Goal: Transaction & Acquisition: Purchase product/service

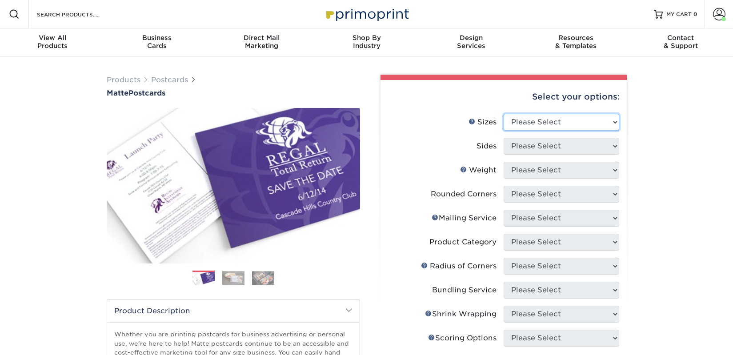
click at [523, 121] on select "Please Select 1.5" x 7" 2" x 4" 2" x 6" 2" x 7" 2" x 8" 2.12" x 5.5" 2.125" x 5…" at bounding box center [562, 122] width 116 height 17
select select "2.00x6.00"
click at [504, 114] on select "Please Select 1.5" x 7" 2" x 4" 2" x 6" 2" x 7" 2" x 8" 2.12" x 5.5" 2.125" x 5…" at bounding box center [562, 122] width 116 height 17
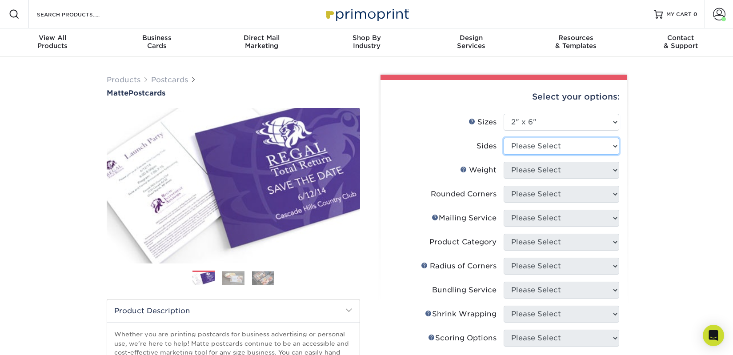
click at [524, 150] on select "Please Select Print Both Sides Print Front Only" at bounding box center [562, 146] width 116 height 17
select select "13abbda7-1d64-4f25-8bb2-c179b224825d"
click at [504, 138] on select "Please Select Print Both Sides Print Front Only" at bounding box center [562, 146] width 116 height 17
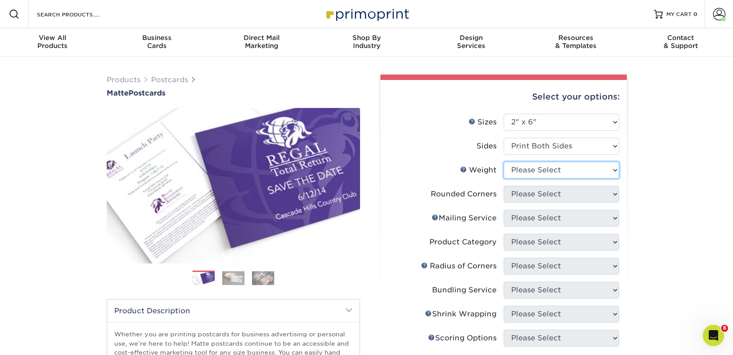
click at [522, 171] on select "Please Select 14PT 16PT" at bounding box center [562, 170] width 116 height 17
select select "14PT"
click at [504, 162] on select "Please Select 14PT 16PT" at bounding box center [562, 170] width 116 height 17
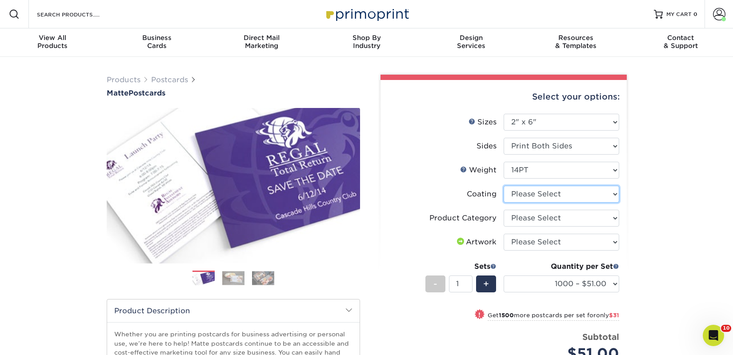
click at [526, 196] on select at bounding box center [562, 194] width 116 height 17
select select "121bb7b5-3b4d-429f-bd8d-bbf80e953313"
click at [504, 186] on select at bounding box center [562, 194] width 116 height 17
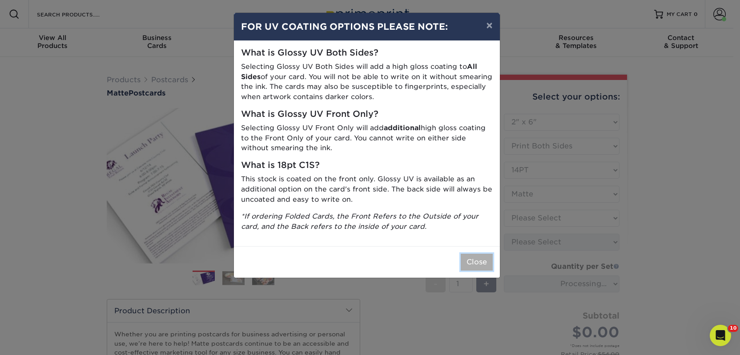
click at [474, 264] on button "Close" at bounding box center [477, 262] width 32 height 17
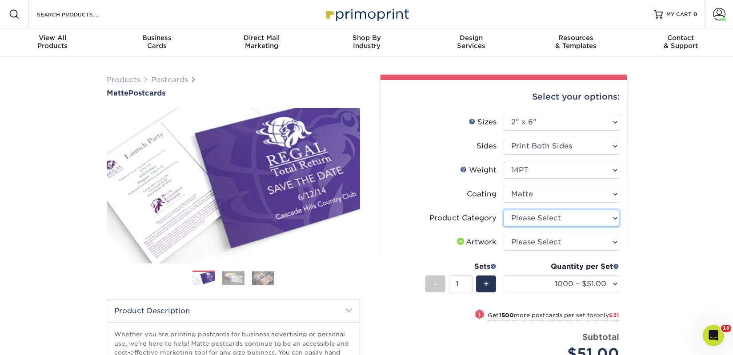
click at [517, 221] on select "Please Select Postcards" at bounding box center [562, 218] width 116 height 17
select select "9b7272e0-d6c8-4c3c-8e97-d3a1bcdab858"
click at [504, 210] on select "Please Select Postcards" at bounding box center [562, 218] width 116 height 17
click at [518, 242] on select "Please Select I will upload files I need a design - $150" at bounding box center [562, 242] width 116 height 17
click at [504, 234] on select "Please Select I will upload files I need a design - $150" at bounding box center [562, 242] width 116 height 17
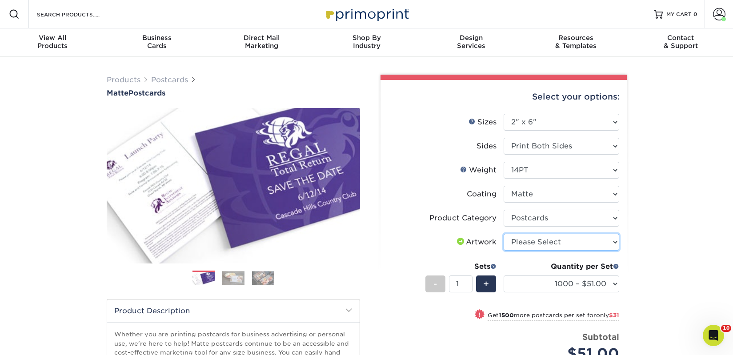
click at [521, 247] on select "Please Select I will upload files I need a design - $150" at bounding box center [562, 242] width 116 height 17
click at [504, 234] on select "Please Select I will upload files I need a design - $150" at bounding box center [562, 242] width 116 height 17
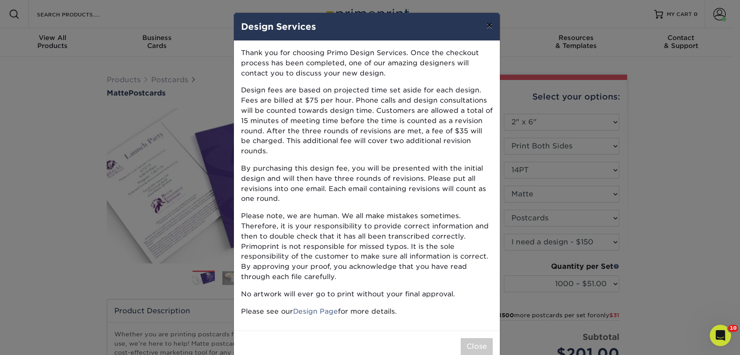
click at [489, 25] on button "×" at bounding box center [489, 25] width 20 height 25
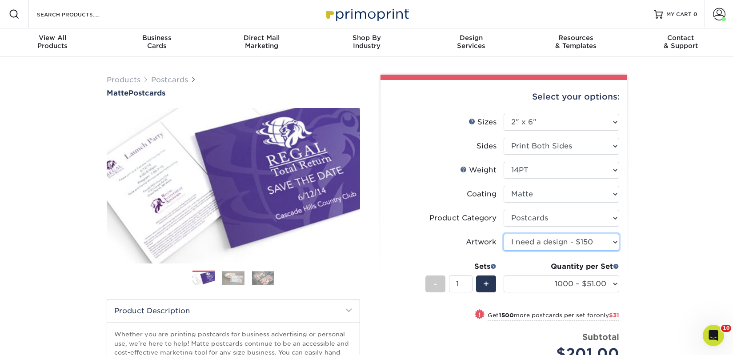
click at [526, 243] on select "Please Select I will upload files I need a design - $150" at bounding box center [562, 242] width 116 height 17
select select "upload"
click at [504, 234] on select "Please Select I will upload files I need a design - $150" at bounding box center [562, 242] width 116 height 17
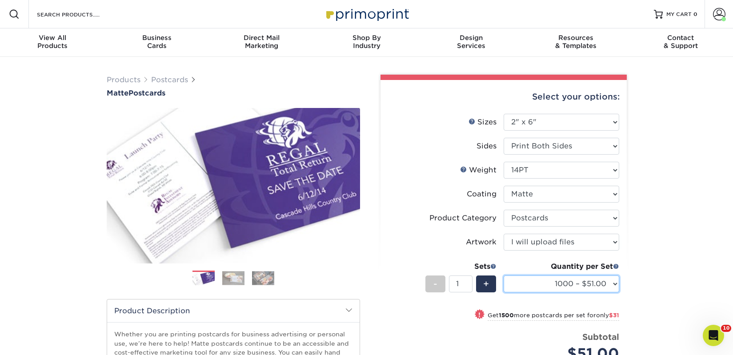
click at [582, 285] on select "1000 – $51.00 2500 – $82.00 5000 – $123.00 10000 – $234.00 15000 – $344.00 2000…" at bounding box center [562, 284] width 116 height 17
click at [539, 285] on select "1000 – $51.00 2500 – $82.00 5000 – $123.00 10000 – $234.00 15000 – $344.00 2000…" at bounding box center [562, 284] width 116 height 17
select select "2500 – $82.00"
click at [504, 276] on select "1000 – $51.00 2500 – $82.00 5000 – $123.00 10000 – $234.00 15000 – $344.00 2000…" at bounding box center [562, 284] width 116 height 17
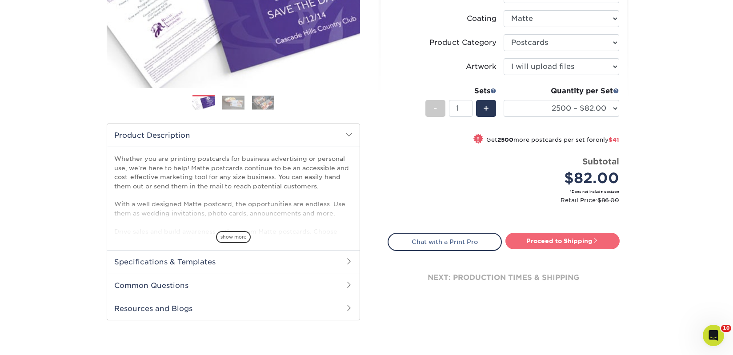
click at [586, 241] on link "Proceed to Shipping" at bounding box center [562, 241] width 114 height 16
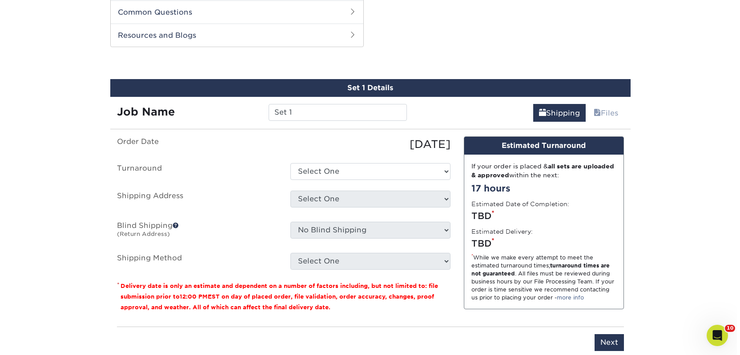
scroll to position [453, 0]
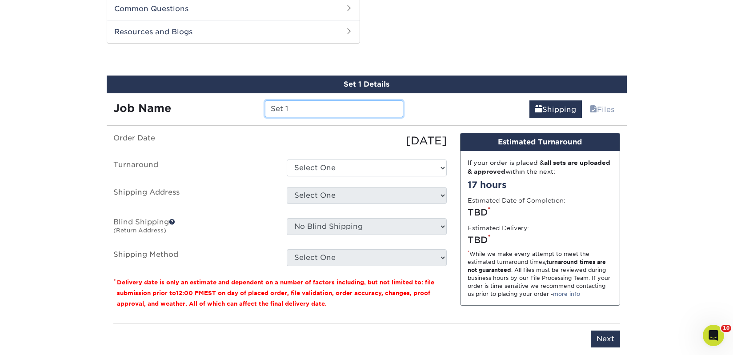
click at [324, 106] on input "Set 1" at bounding box center [334, 108] width 138 height 17
paste input "The Laurel & Leaf Bookshop"
type input "The Laurel & Leaf Bookshop"
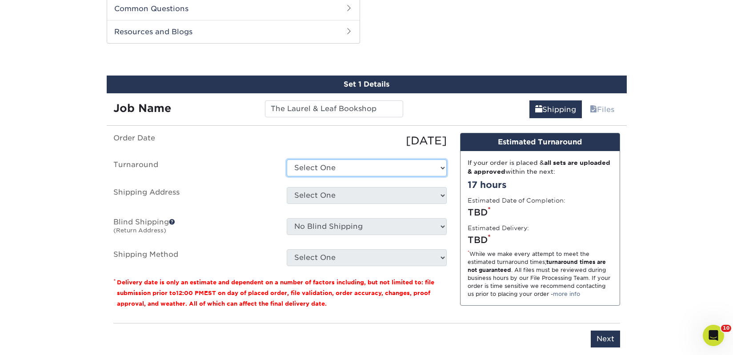
click at [338, 167] on select "Select One 2-4 Business Days 2 Day Next Business Day" at bounding box center [367, 168] width 160 height 17
select select "23bed37c-fa74-46a4-afc9-d3c3160655ce"
click at [287, 160] on select "Select One 2-4 Business Days 2 Day Next Business Day" at bounding box center [367, 168] width 160 height 17
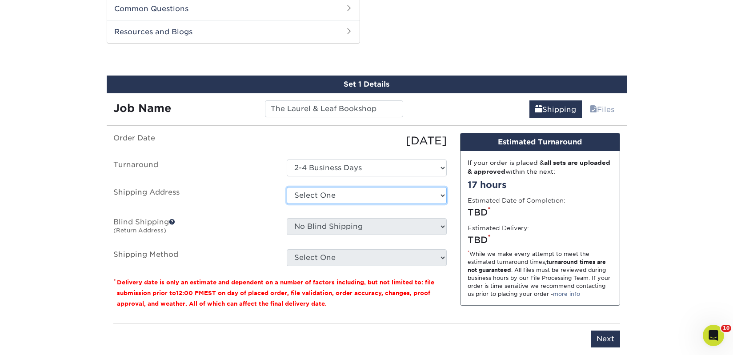
click at [342, 195] on select "Select One 2nd Floor Convention Center A Better Today Books & Boutique A Good B…" at bounding box center [367, 195] width 160 height 17
select select "newaddress"
click at [287, 187] on select "Select One 2nd Floor Convention Center A Better Today Books & Boutique A Good B…" at bounding box center [367, 195] width 160 height 17
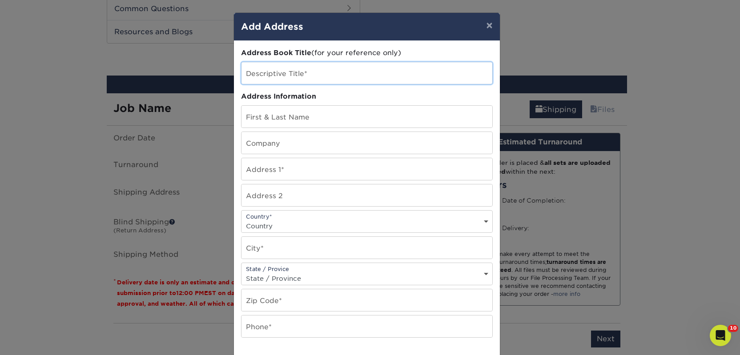
click at [278, 72] on input "text" at bounding box center [366, 73] width 251 height 22
paste input "The Laurel & Leaf Bookshop"
type input "The Laurel & Leaf Bookshop"
click at [257, 142] on input "text" at bounding box center [366, 143] width 251 height 22
paste input "The Laurel & Leaf Bookshop"
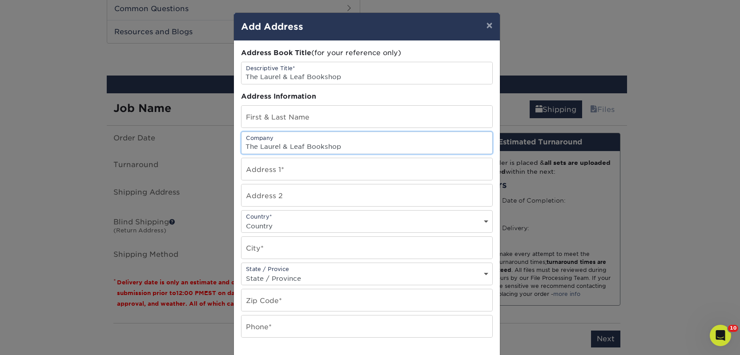
type input "The Laurel & Leaf Bookshop"
click at [245, 115] on input "text" at bounding box center [366, 117] width 251 height 22
paste input "[PERSON_NAME]"
type input "[PERSON_NAME]"
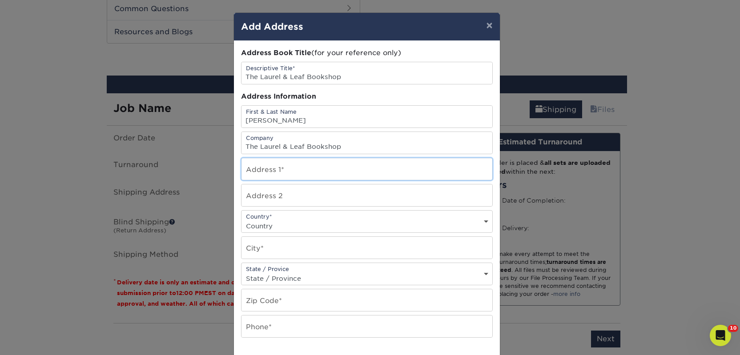
click at [278, 168] on input "text" at bounding box center [366, 169] width 251 height 22
paste input "[STREET_ADDRESS]"
type input "[STREET_ADDRESS]"
click at [253, 225] on select "Country United States Canada ----------------------------- Afghanistan Albania …" at bounding box center [366, 226] width 251 height 13
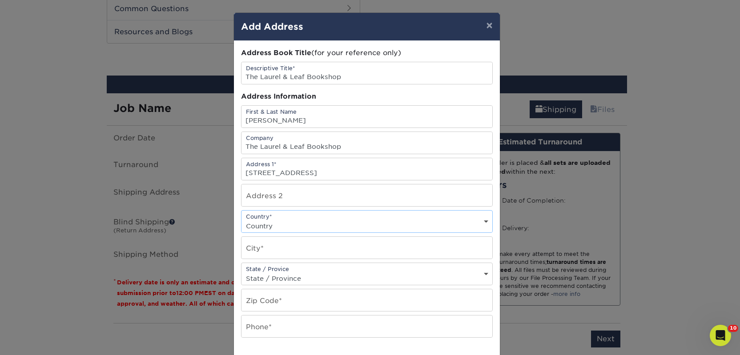
select select "US"
click at [241, 220] on select "Country United States Canada ----------------------------- Afghanistan Albania …" at bounding box center [366, 226] width 251 height 13
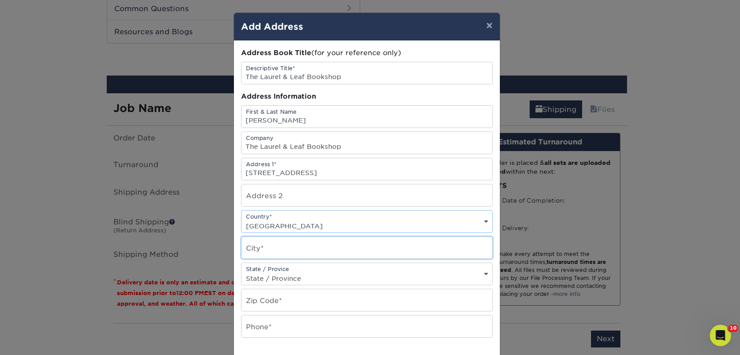
click at [274, 244] on input "text" at bounding box center [366, 248] width 251 height 22
paste input "Windber"
type input "Windber"
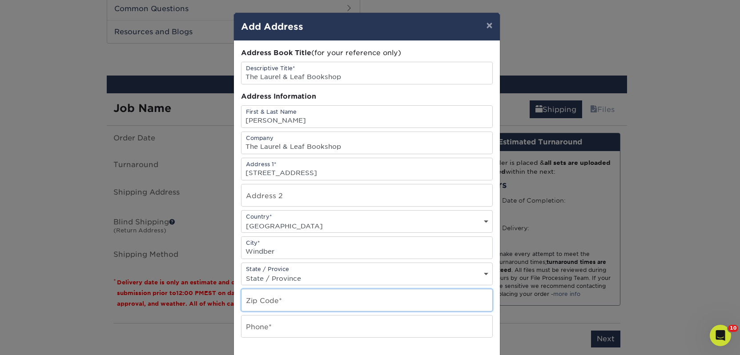
click at [255, 297] on input "text" at bounding box center [366, 300] width 251 height 22
paste input "15963"
type input "15963"
click at [254, 325] on input "text" at bounding box center [366, 327] width 251 height 22
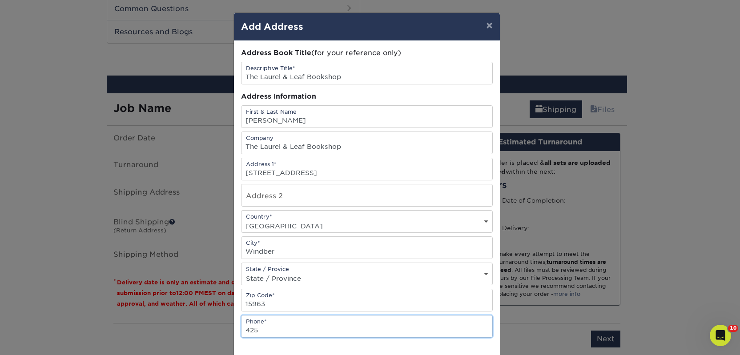
type input "4257367064"
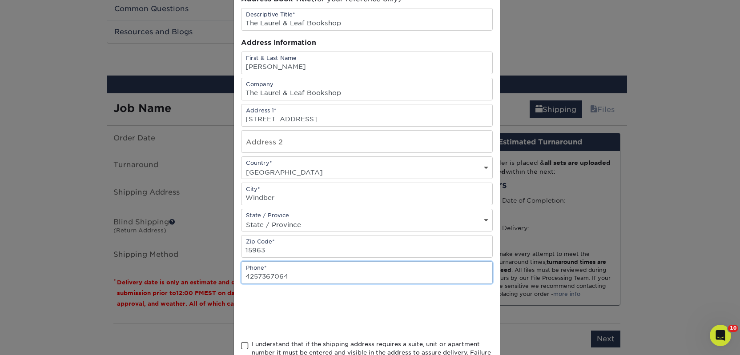
scroll to position [128, 0]
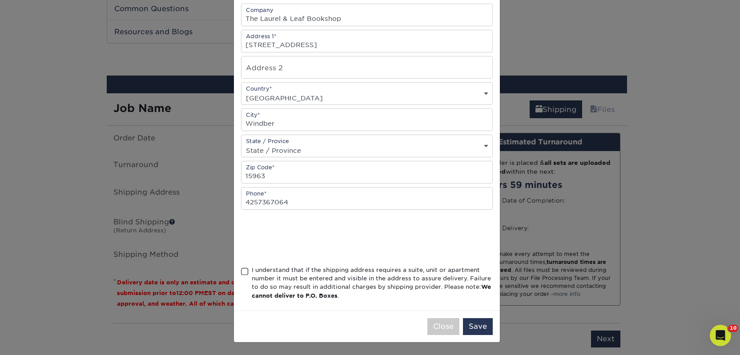
click at [242, 273] on span at bounding box center [245, 272] width 8 height 8
click at [0, 0] on input "I understand that if the shipping address requires a suite, unit or apartment n…" at bounding box center [0, 0] width 0 height 0
click at [479, 329] on button "Save" at bounding box center [478, 326] width 30 height 17
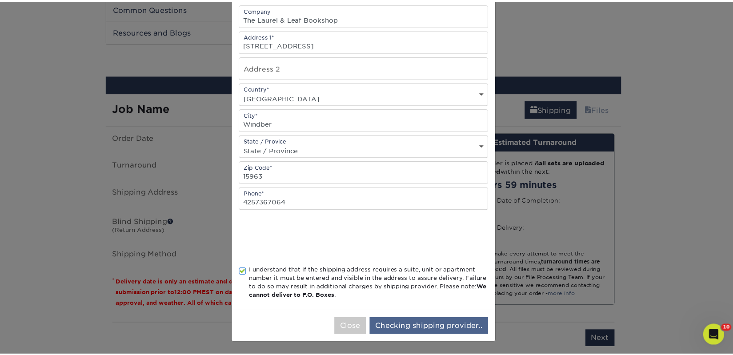
scroll to position [0, 0]
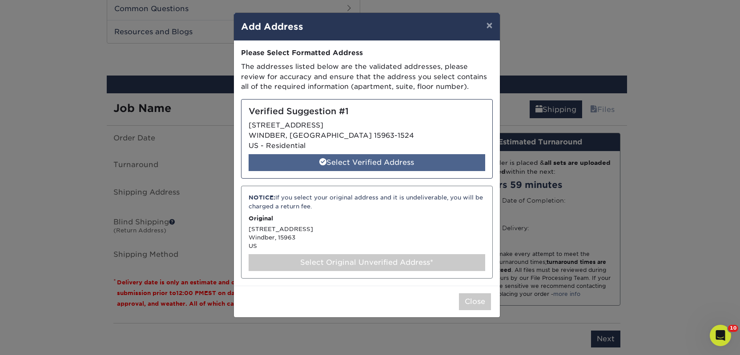
click at [361, 166] on div "Select Verified Address" at bounding box center [367, 162] width 237 height 17
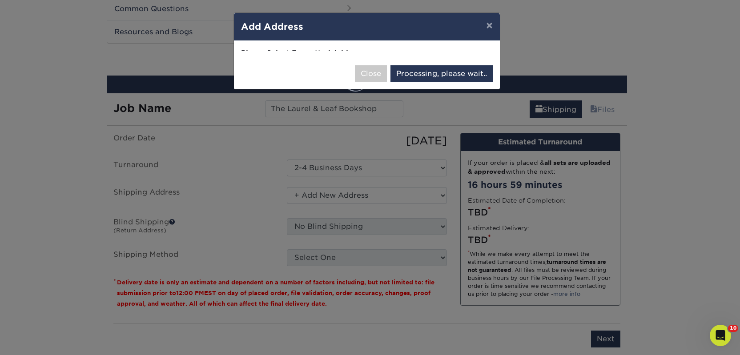
select select "285137"
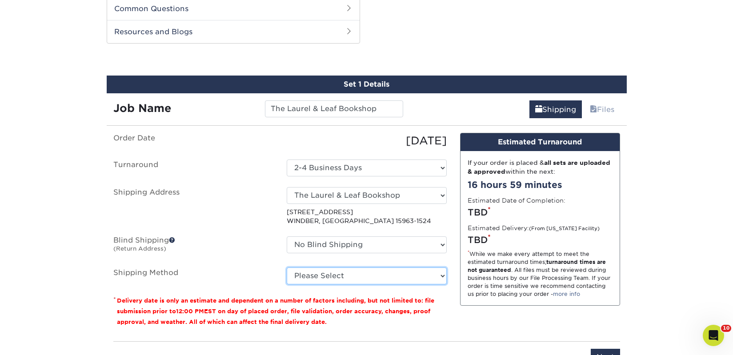
click at [360, 275] on select "Please Select Ground Shipping (+$35.84) 3 Day Shipping Service (+$45.79) 2 Day …" at bounding box center [367, 276] width 160 height 17
select select "03"
click at [287, 268] on select "Please Select Ground Shipping (+$35.84) 3 Day Shipping Service (+$45.79) 2 Day …" at bounding box center [367, 276] width 160 height 17
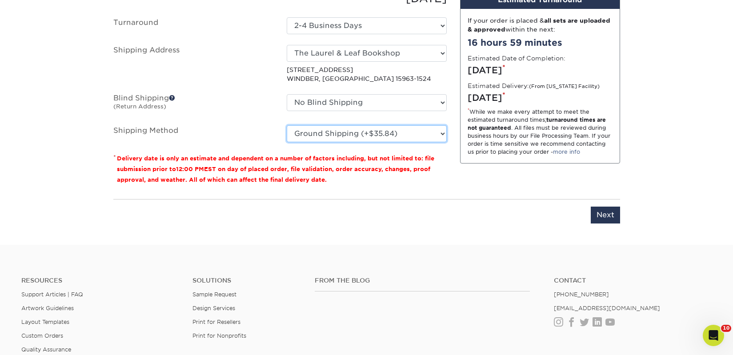
scroll to position [615, 0]
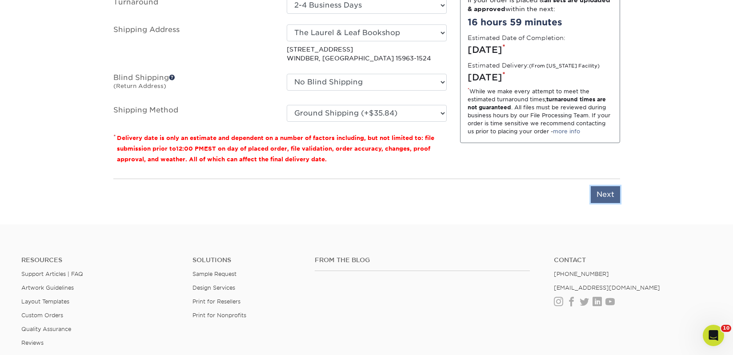
click at [609, 197] on input "Next" at bounding box center [605, 194] width 29 height 17
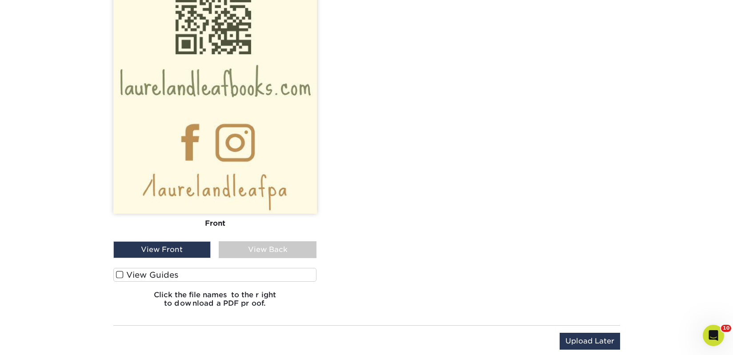
scroll to position [965, 0]
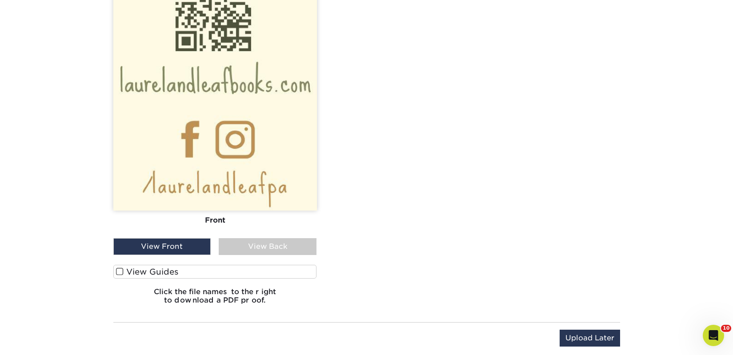
click at [187, 274] on label "View Guides" at bounding box center [215, 272] width 204 height 14
click at [0, 0] on input "View Guides" at bounding box center [0, 0] width 0 height 0
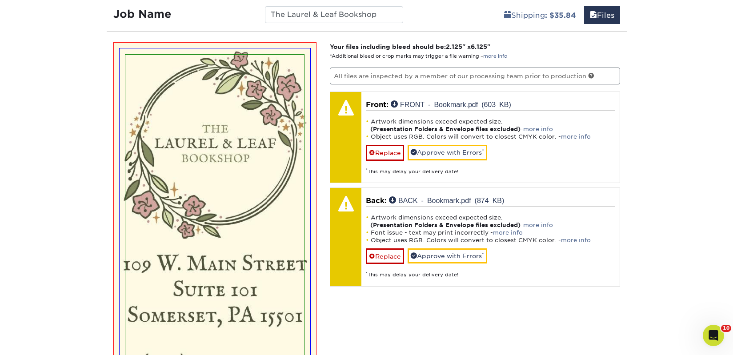
scroll to position [526, 0]
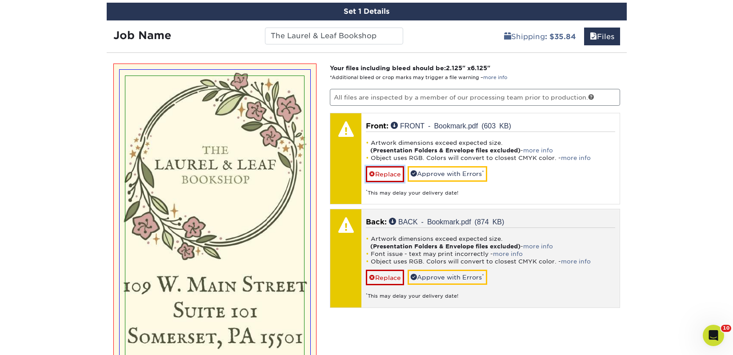
click at [384, 172] on link "Replace" at bounding box center [385, 174] width 38 height 16
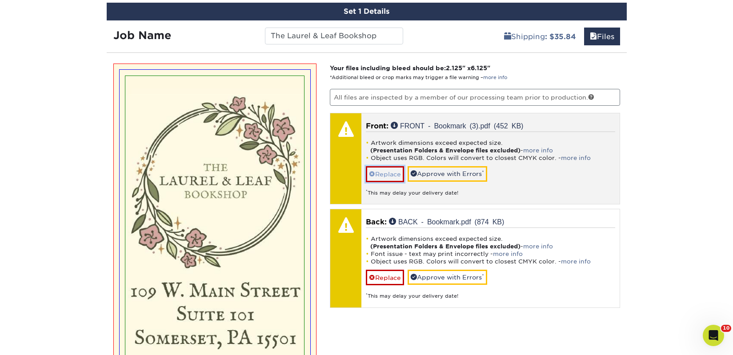
click at [385, 176] on link "Replace" at bounding box center [385, 174] width 38 height 16
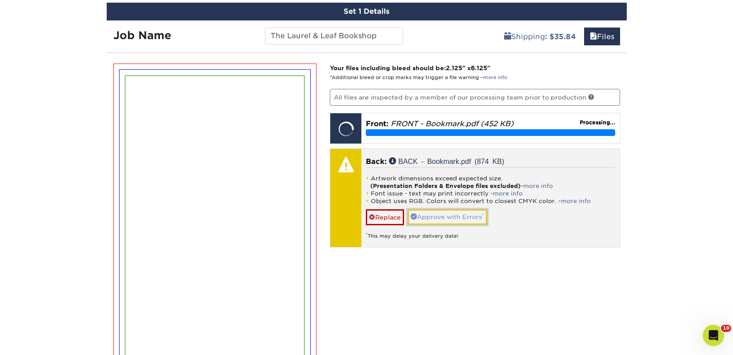
click at [445, 218] on link "Approve with Errors *" at bounding box center [448, 216] width 80 height 15
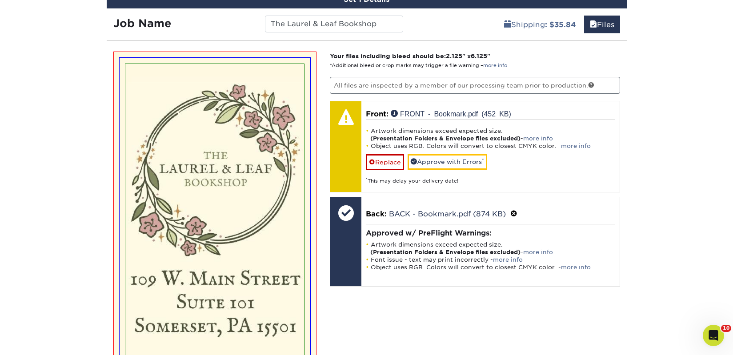
scroll to position [529, 0]
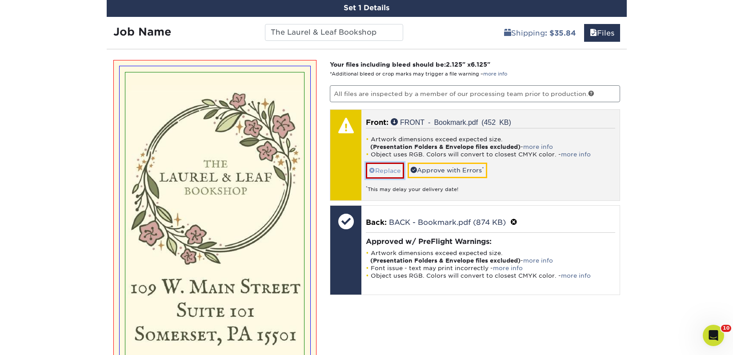
click at [378, 168] on link "Replace" at bounding box center [385, 171] width 38 height 16
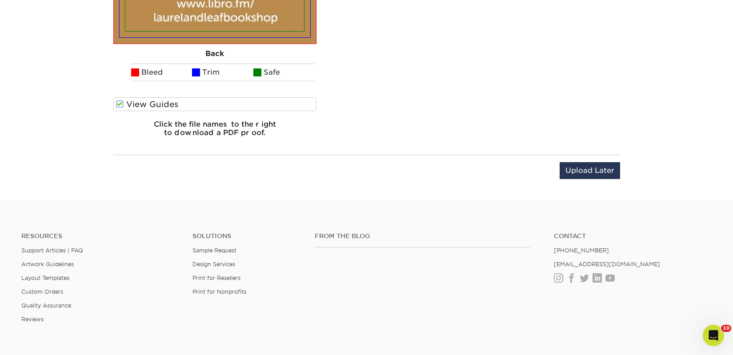
scroll to position [1739, 0]
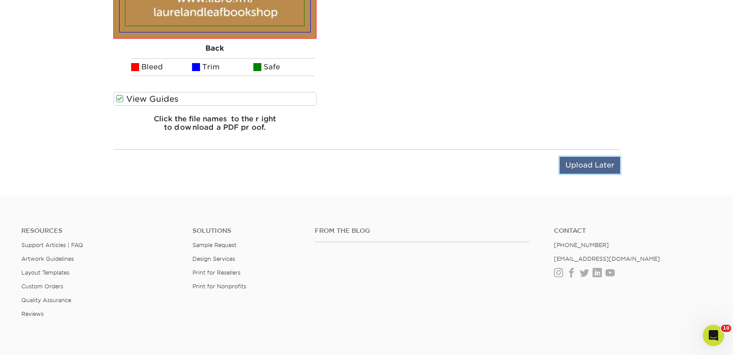
click at [593, 166] on input "Upload Later" at bounding box center [590, 165] width 60 height 17
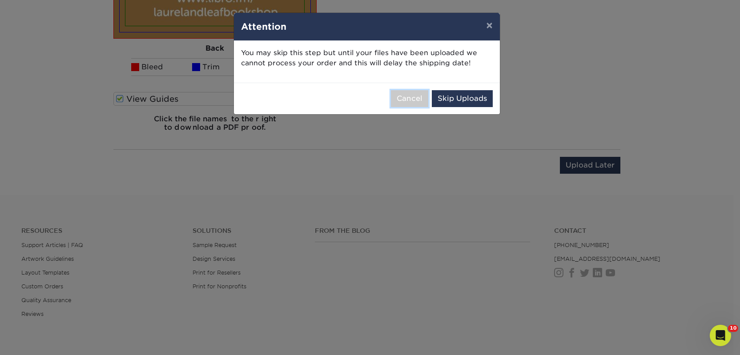
click at [401, 100] on button "Cancel" at bounding box center [409, 98] width 37 height 17
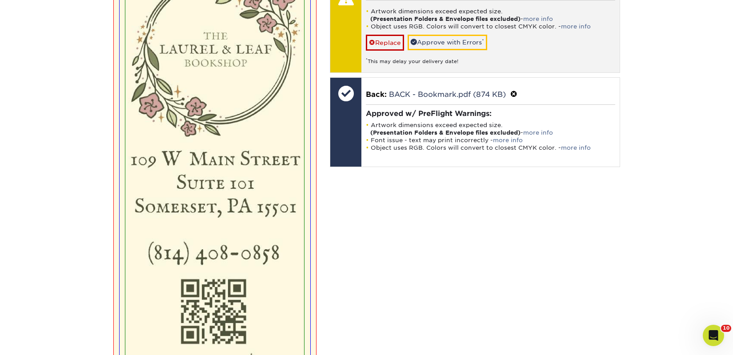
scroll to position [502, 0]
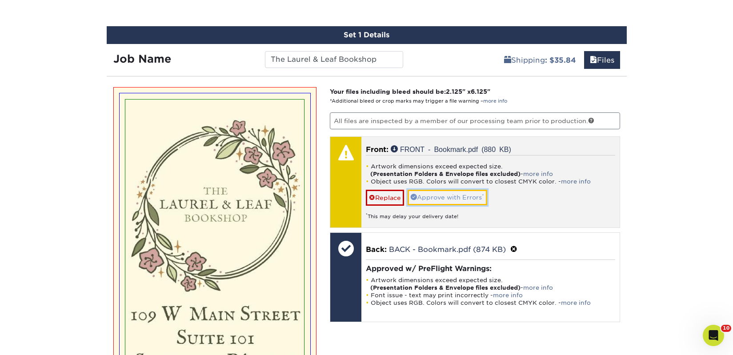
click at [472, 194] on link "Approve with Errors *" at bounding box center [448, 197] width 80 height 15
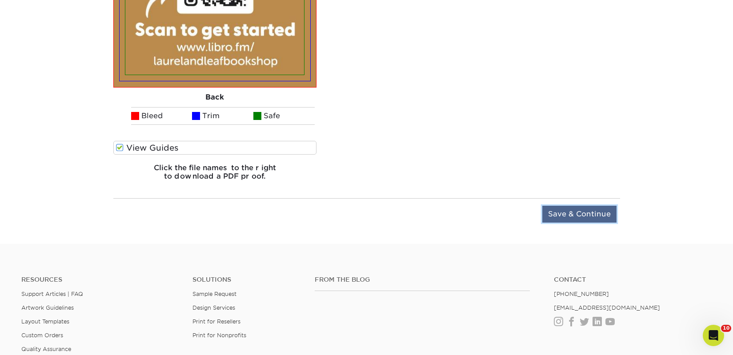
click at [550, 214] on input "Save & Continue" at bounding box center [579, 214] width 74 height 17
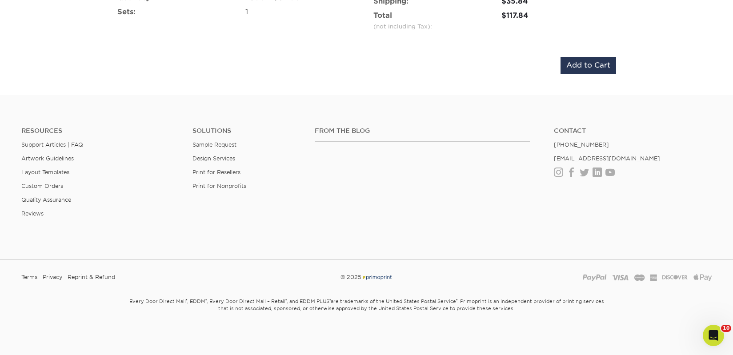
scroll to position [467, 0]
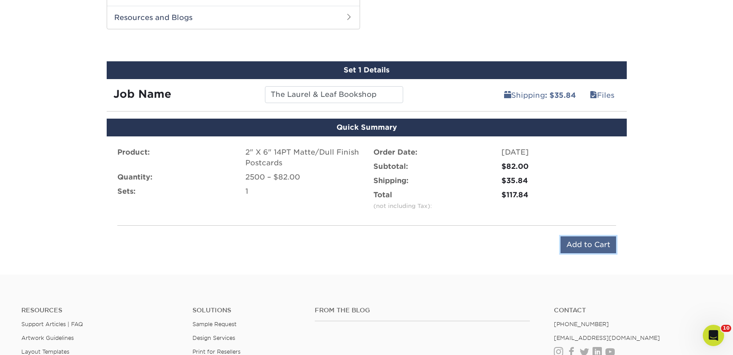
click at [598, 240] on input "Add to Cart" at bounding box center [589, 245] width 56 height 17
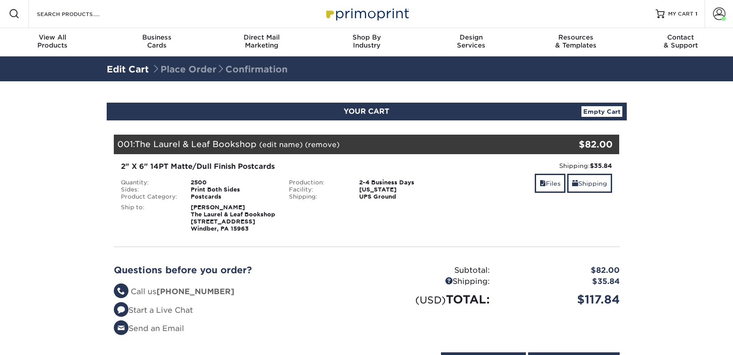
scroll to position [179, 0]
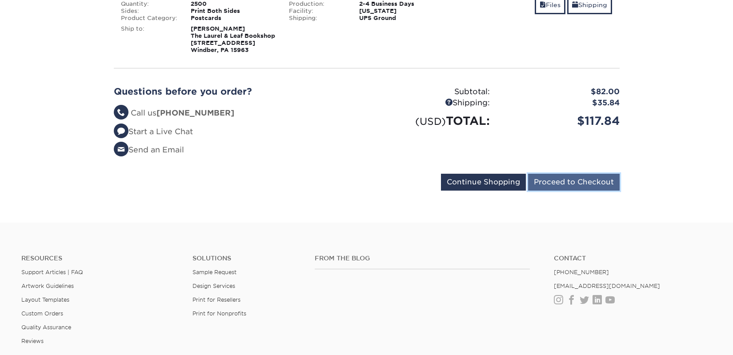
click at [563, 191] on input "Proceed to Checkout" at bounding box center [574, 182] width 92 height 17
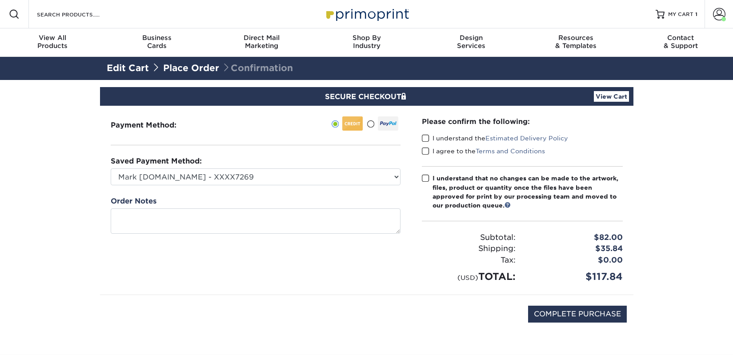
click at [438, 142] on label "I understand the Estimated Delivery Policy" at bounding box center [495, 138] width 146 height 9
click at [0, 0] on input "I understand the Estimated Delivery Policy" at bounding box center [0, 0] width 0 height 0
click at [438, 151] on label "I agree to the Terms and Conditions" at bounding box center [483, 151] width 123 height 9
click at [0, 0] on input "I agree to the Terms and Conditions" at bounding box center [0, 0] width 0 height 0
drag, startPoint x: 441, startPoint y: 179, endPoint x: 444, endPoint y: 185, distance: 7.0
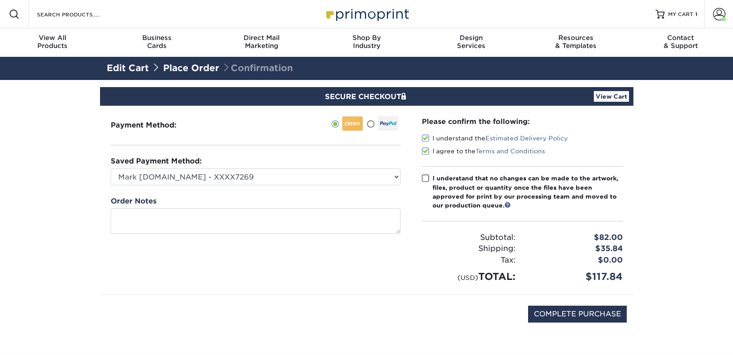
click at [441, 180] on div "I understand that no changes can be made to the artwork, files, product or quan…" at bounding box center [528, 192] width 190 height 36
click at [0, 0] on input "I understand that no changes can be made to the artwork, files, product or quan…" at bounding box center [0, 0] width 0 height 0
click at [545, 319] on input "COMPLETE PURCHASE" at bounding box center [577, 314] width 99 height 17
type input "PROCESSING, PLEASE WAIT..."
